Goal: Go to known website: Go to known website

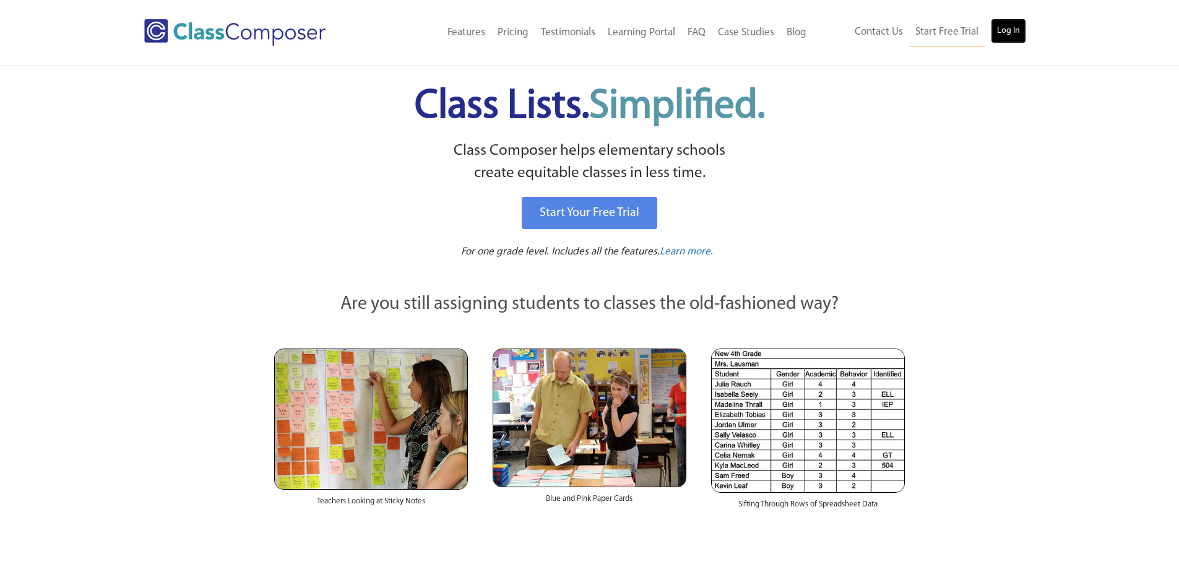
click at [1005, 40] on link "Log In" at bounding box center [1007, 31] width 35 height 25
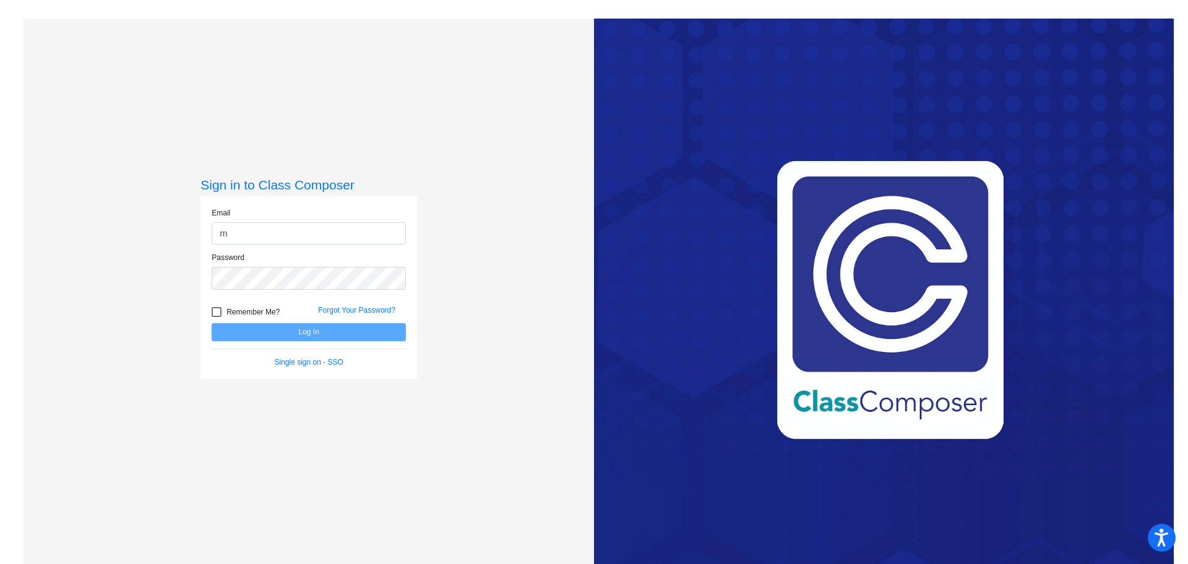
type input "[EMAIL_ADDRESS][DOMAIN_NAME]"
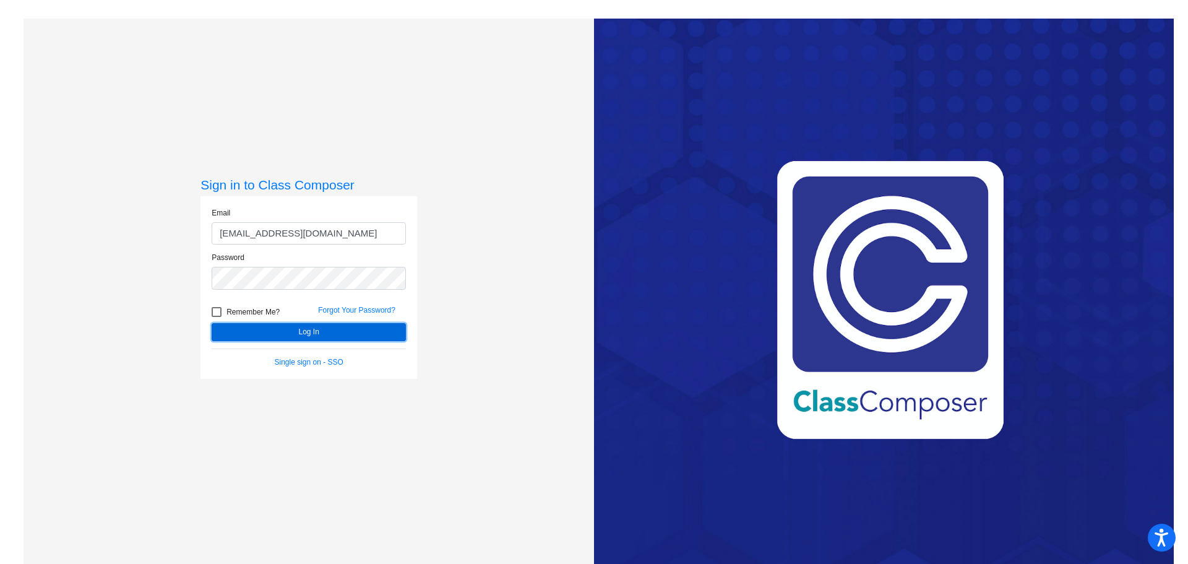
click at [318, 328] on button "Log In" at bounding box center [309, 332] width 194 height 18
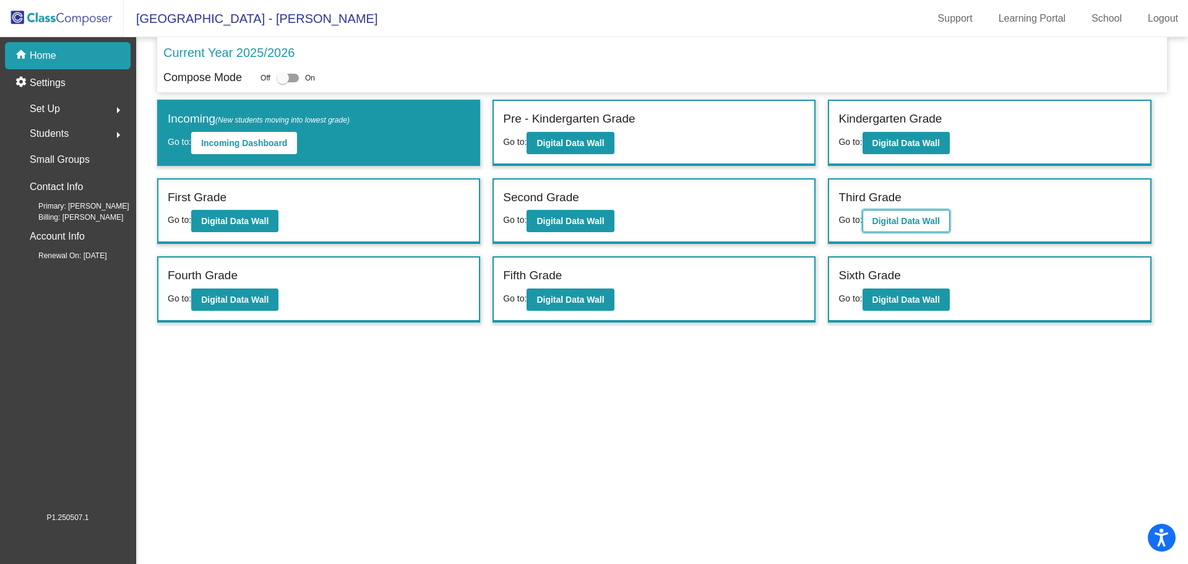
click at [906, 223] on b "Digital Data Wall" at bounding box center [905, 221] width 67 height 10
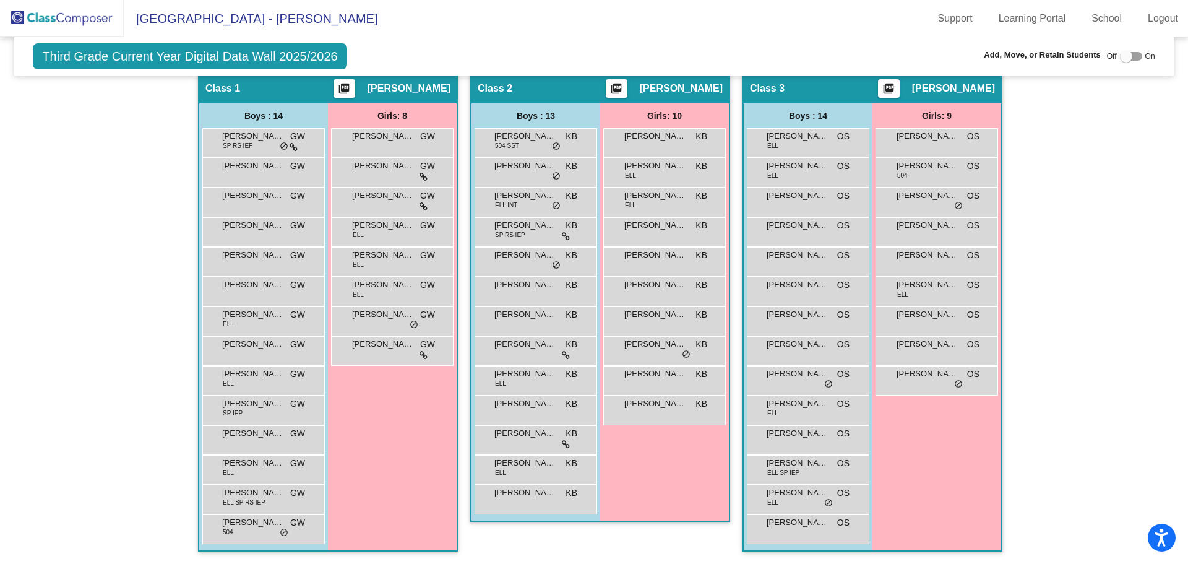
scroll to position [41, 0]
